Goal: Information Seeking & Learning: Understand process/instructions

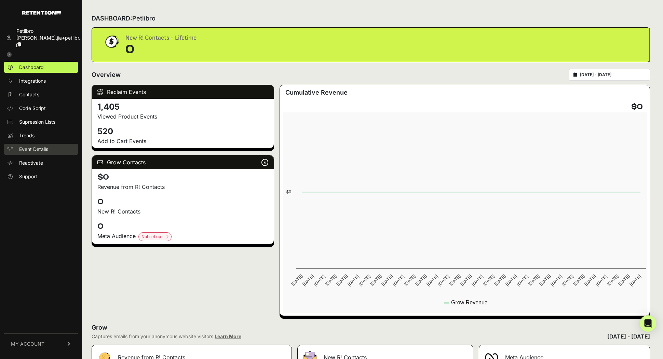
click at [47, 146] on span "Event Details" at bounding box center [33, 149] width 29 height 7
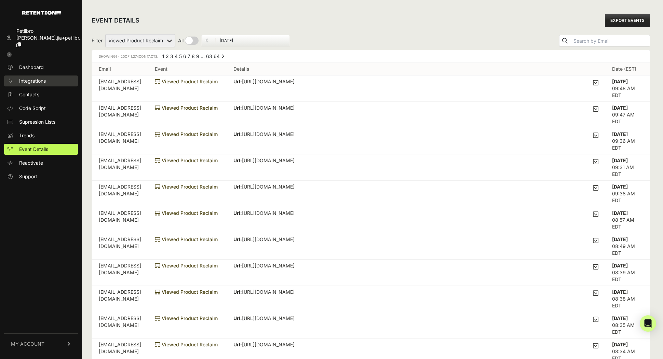
click at [49, 76] on link "Integrations" at bounding box center [41, 81] width 74 height 11
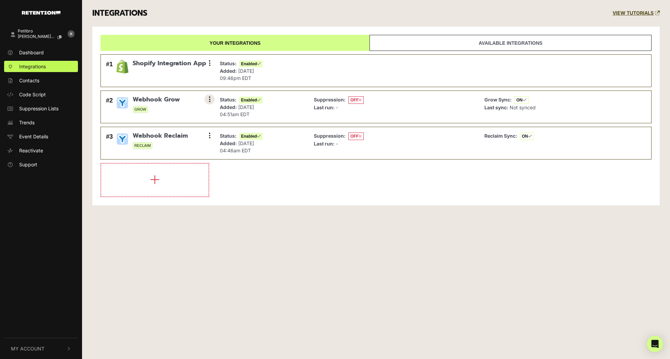
click at [210, 97] on icon at bounding box center [210, 99] width 2 height 7
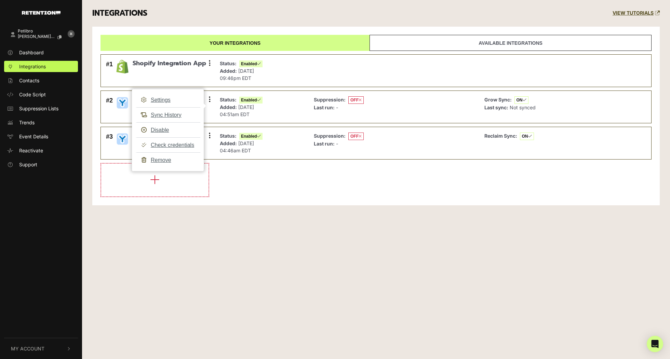
click at [299, 200] on div "Your integrations Available integrations #1 Shopify Integration App Settings Sy…" at bounding box center [375, 116] width 567 height 179
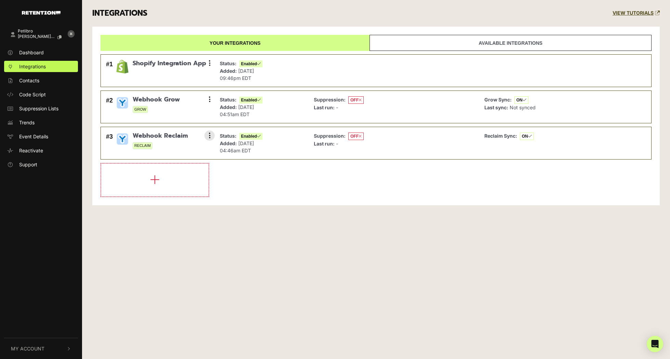
drag, startPoint x: 313, startPoint y: 135, endPoint x: 352, endPoint y: 135, distance: 39.0
click at [352, 135] on div "Suppression: OFF Last run: -" at bounding box center [393, 143] width 167 height 25
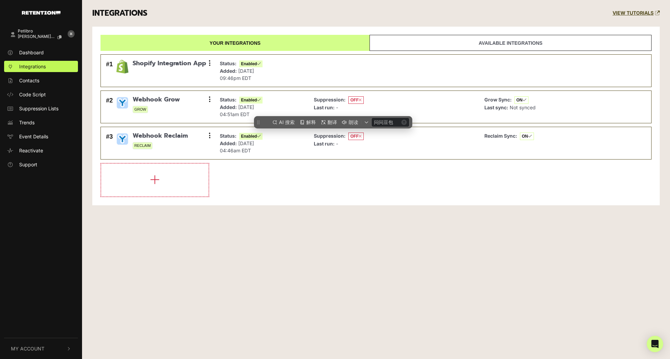
click at [342, 158] on ul "#1 Shopify Integration App Settings Sync History Disable Check credentials Remo…" at bounding box center [376, 124] width 551 height 146
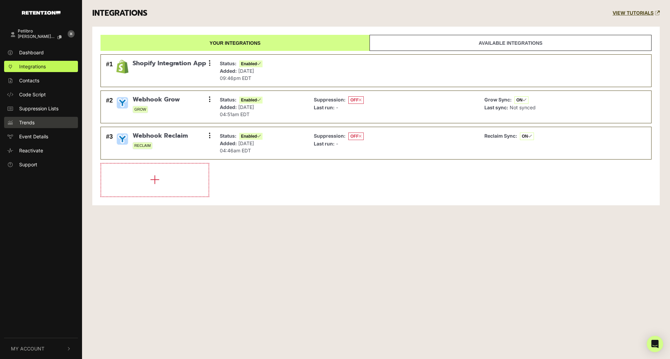
click at [44, 122] on link "Trends" at bounding box center [41, 122] width 74 height 11
click at [45, 135] on span "Event Details" at bounding box center [33, 136] width 29 height 7
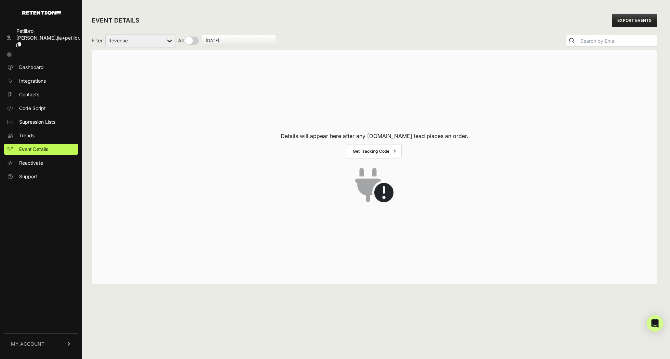
click at [156, 37] on select "Added to Cart Reclaim Checkout Started Reclaim Revenue Viewed Product Reclaim" at bounding box center [140, 40] width 70 height 13
select select "cart"
click at [106, 34] on select "Added to Cart Reclaim Checkout Started Reclaim Revenue Viewed Product Reclaim" at bounding box center [140, 40] width 70 height 13
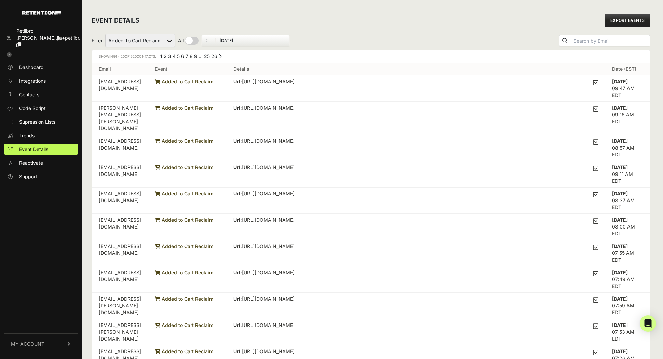
drag, startPoint x: 638, startPoint y: 87, endPoint x: 589, endPoint y: 87, distance: 48.9
click at [589, 87] on tr "maggieterhune@gmail.com Added to Cart Reclaim Url: https://petlibro.com/product…" at bounding box center [371, 89] width 558 height 26
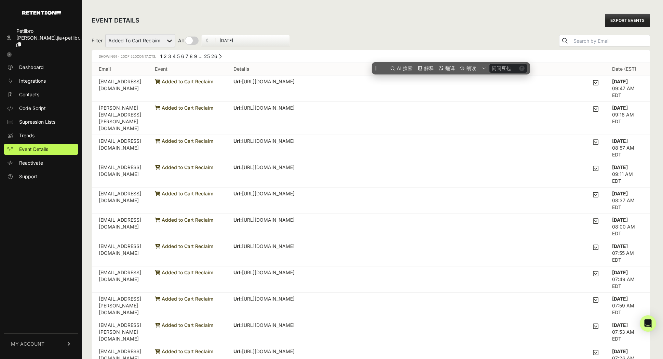
click at [314, 38] on div "Filter Added to Cart Reclaim Checkout Started Reclaim Revenue Viewed Product Re…" at bounding box center [371, 40] width 559 height 18
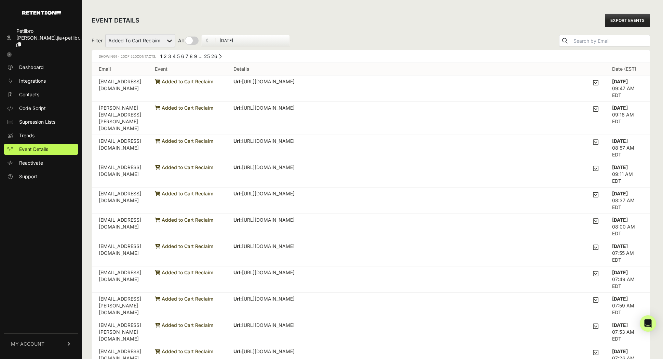
click at [217, 56] on link "26" at bounding box center [214, 56] width 6 height 6
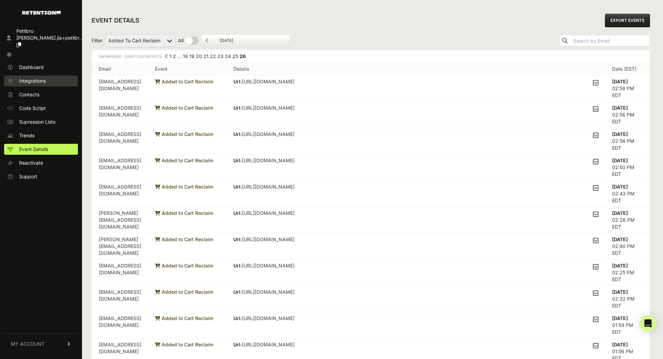
click at [55, 76] on link "Integrations" at bounding box center [41, 81] width 74 height 11
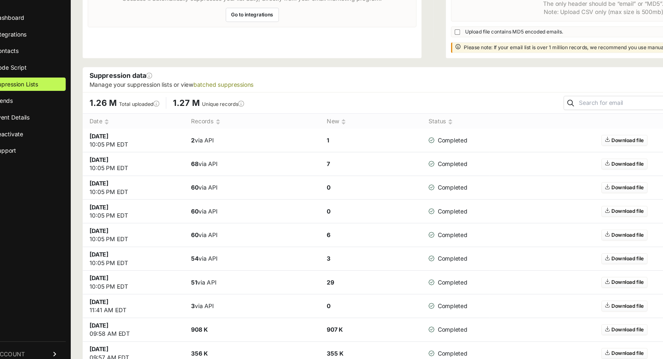
scroll to position [39, 0]
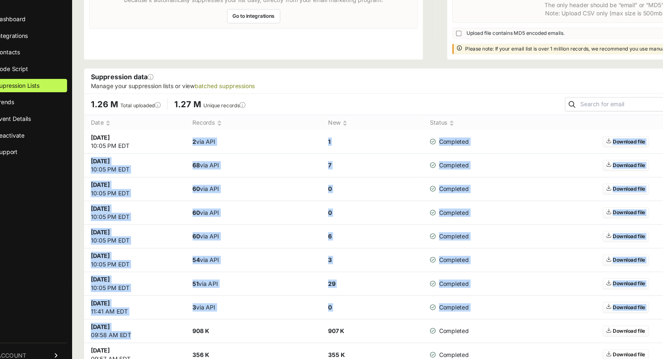
drag, startPoint x: 181, startPoint y: 166, endPoint x: 226, endPoint y: 316, distance: 155.6
click at [224, 314] on tbody "Aug 26 2025 10:05 PM EDT 2 via API 1 Completed Download file Aug 25 2025 10:05 …" at bounding box center [371, 314] width 558 height 311
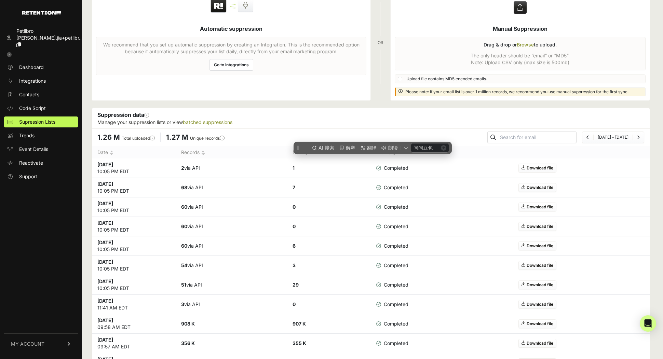
click at [250, 322] on td "908 K" at bounding box center [231, 324] width 111 height 19
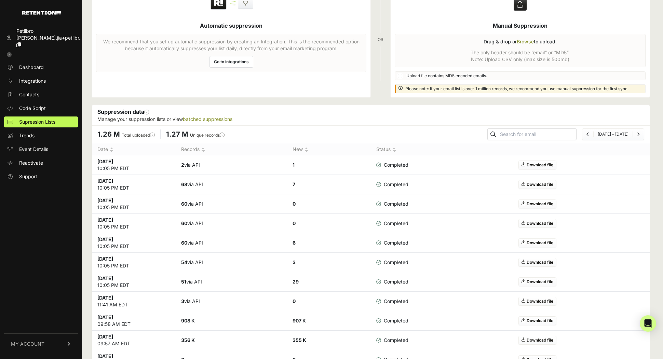
scroll to position [0, 0]
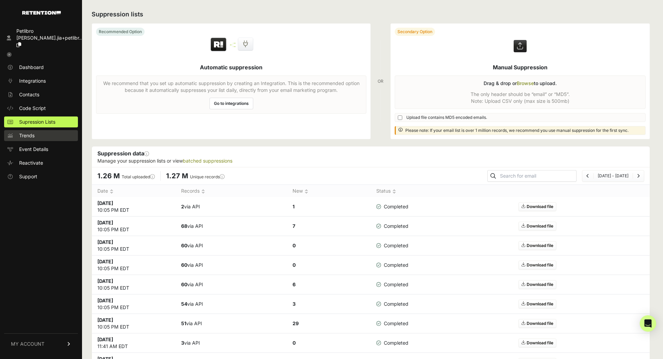
click at [41, 132] on link "Trends" at bounding box center [41, 135] width 74 height 11
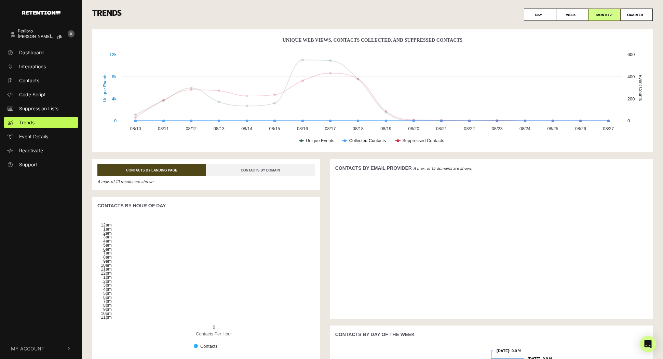
click at [350, 140] on text "Collected Contacts" at bounding box center [367, 140] width 37 height 5
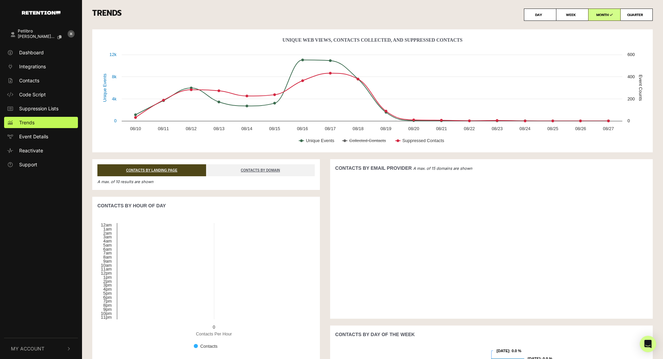
click at [366, 143] on rect "Unique Web Views, Contacts Collected, And Suppressed Contacts" at bounding box center [372, 93] width 550 height 116
click at [362, 142] on text "Collected Contacts" at bounding box center [367, 140] width 37 height 5
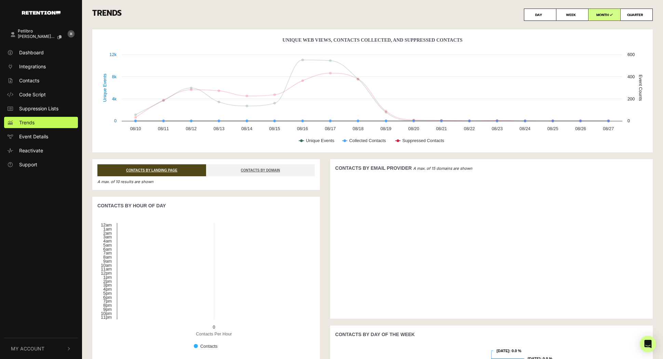
click at [362, 142] on text "Collected Contacts" at bounding box center [367, 140] width 37 height 5
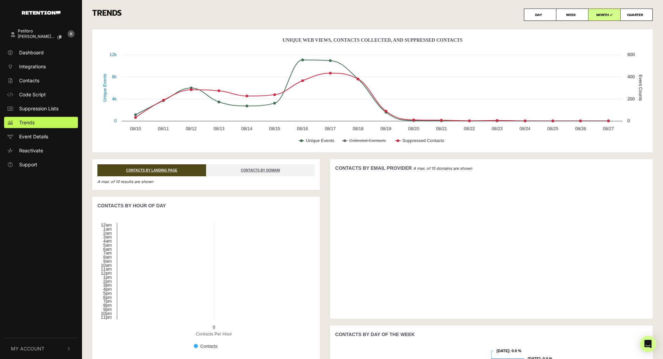
click at [362, 142] on text "Collected Contacts" at bounding box center [367, 140] width 37 height 5
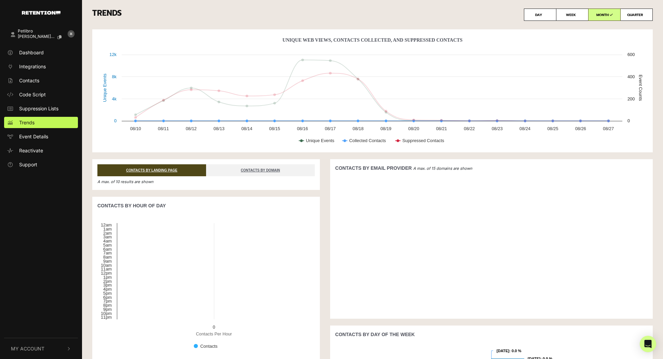
click at [362, 142] on text "Collected Contacts" at bounding box center [367, 140] width 37 height 5
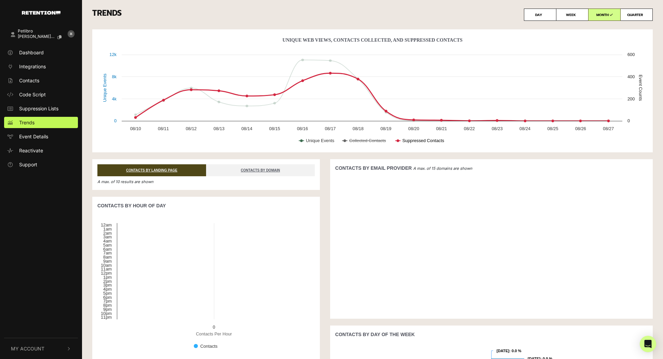
click at [405, 141] on text "Suppressed Contacts" at bounding box center [423, 140] width 42 height 5
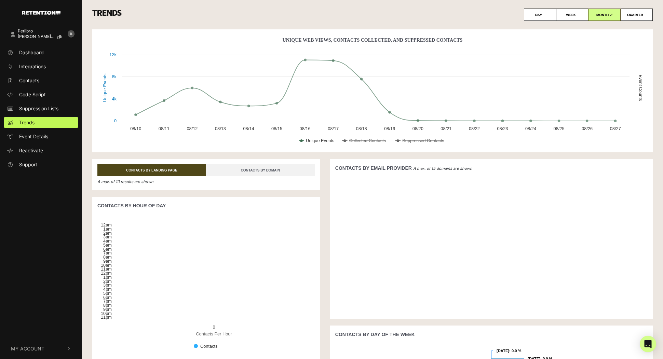
click at [405, 141] on text "Suppressed Contacts" at bounding box center [423, 140] width 42 height 5
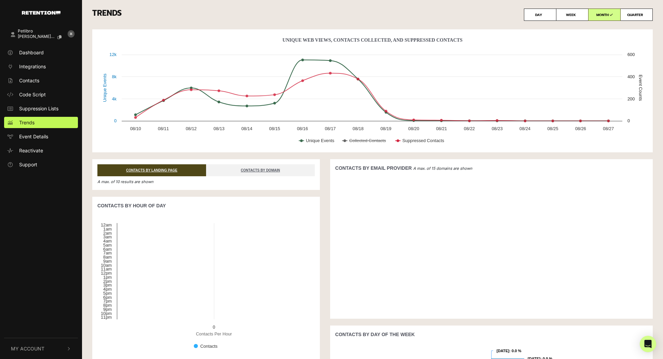
scroll to position [132, 0]
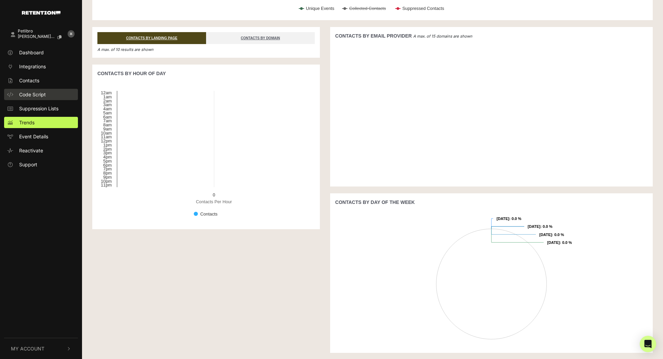
click at [53, 91] on link "Code Script" at bounding box center [41, 94] width 74 height 11
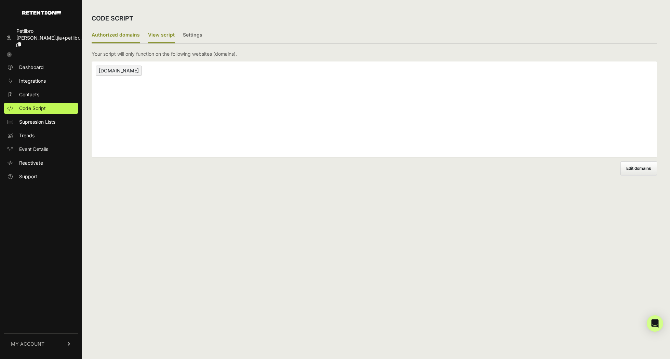
click at [157, 36] on label "View script" at bounding box center [161, 35] width 27 height 16
click at [0, 0] on input "View script" at bounding box center [0, 0] width 0 height 0
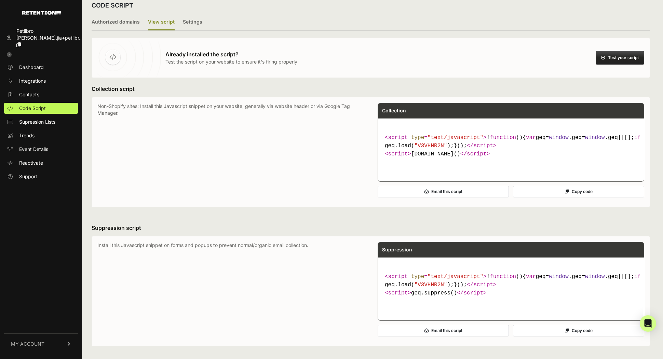
scroll to position [14, 0]
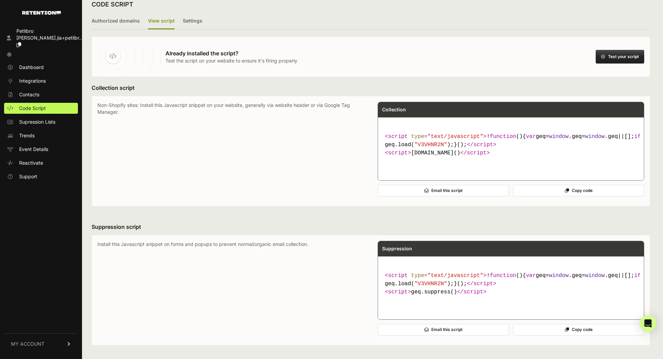
click at [426, 148] on span ""V3VHNR2N"" at bounding box center [430, 145] width 33 height 6
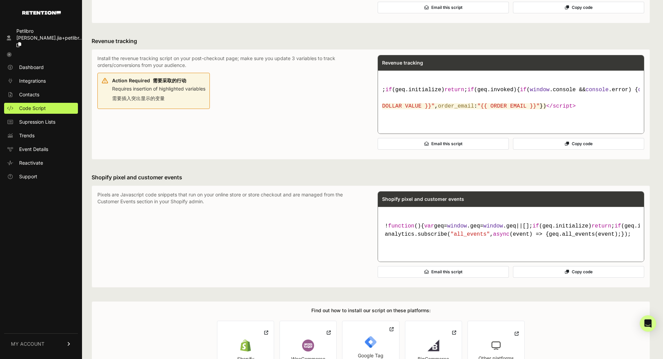
scroll to position [0, 0]
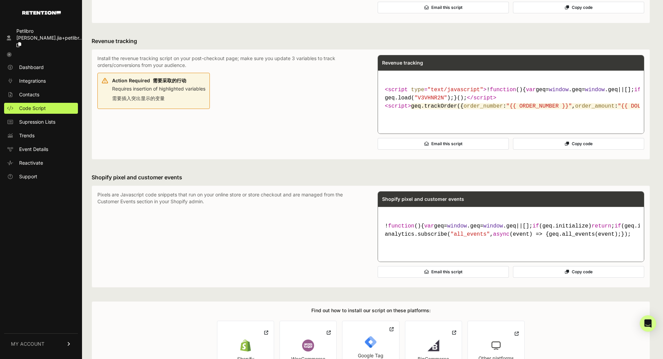
click at [574, 113] on code "< script type = "text/javascript" > ! function ( ) { var geq= window .geq= wind…" at bounding box center [511, 98] width 258 height 30
click at [561, 109] on span ""{{ ORDER_NUMBER }}"" at bounding box center [539, 106] width 66 height 6
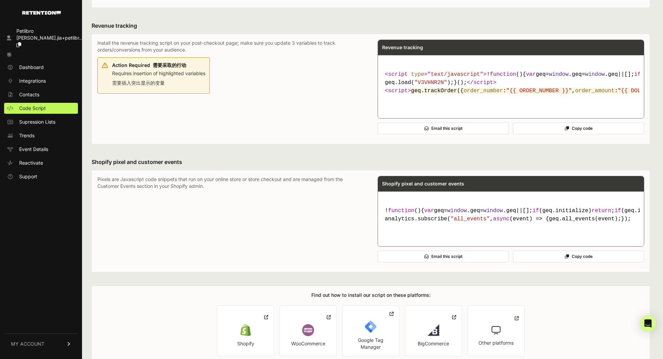
scroll to position [322, 0]
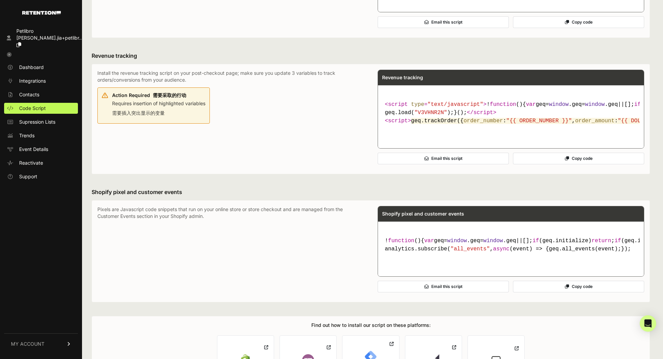
click at [332, 152] on div "Install the revenue tracking script on your post-checkout page; make sure you u…" at bounding box center [230, 119] width 267 height 99
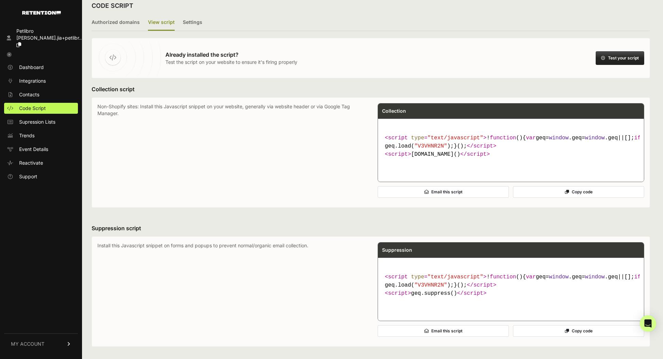
scroll to position [0, 0]
